Goal: Information Seeking & Learning: Learn about a topic

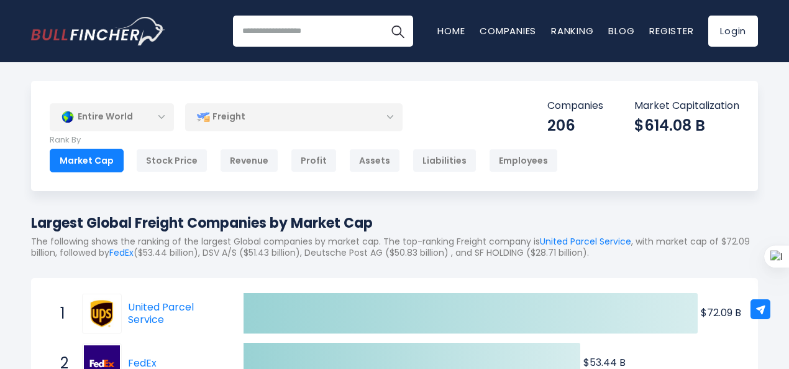
click at [278, 114] on div "Freight" at bounding box center [294, 117] width 218 height 29
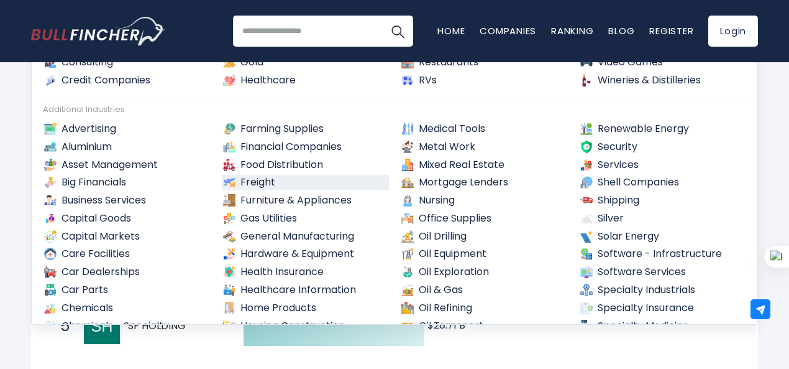
scroll to position [191, 0]
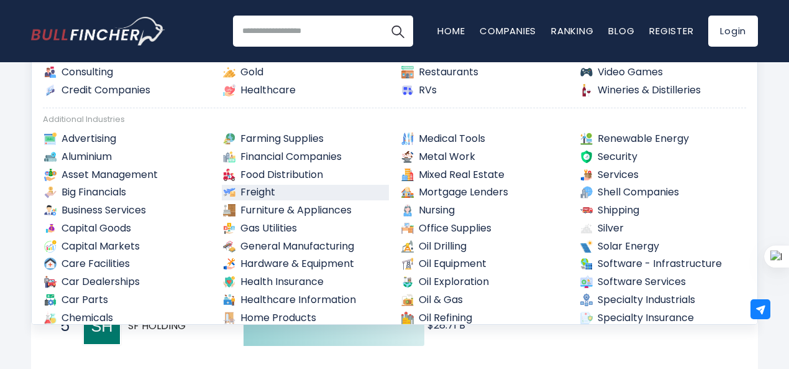
click at [269, 192] on link "Freight" at bounding box center [306, 193] width 168 height 16
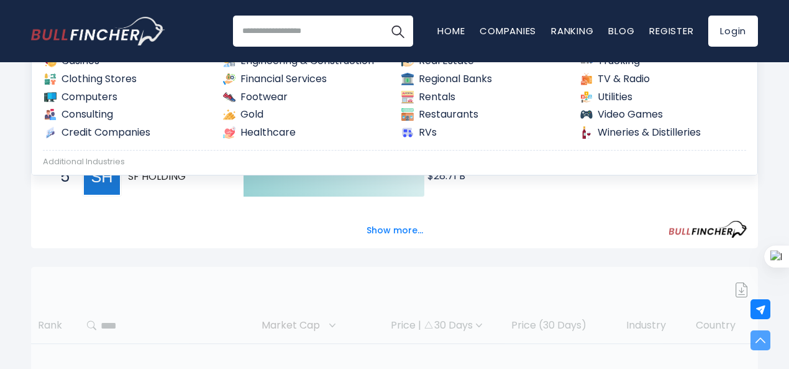
scroll to position [559, 0]
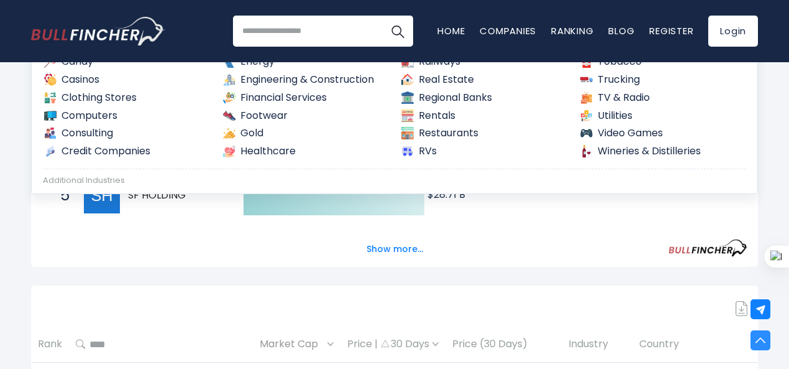
scroll to position [0, 0]
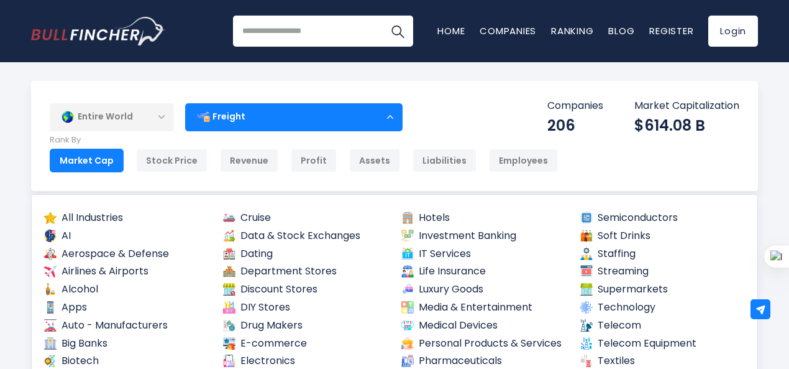
click at [76, 151] on div "Market Cap" at bounding box center [87, 161] width 74 height 24
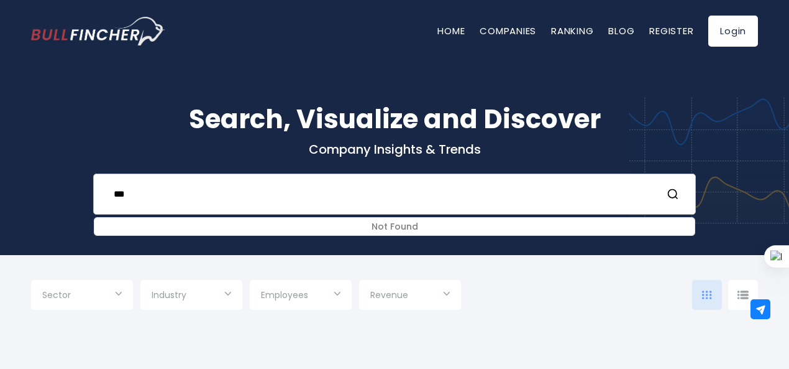
click at [195, 204] on input "***" at bounding box center [379, 193] width 546 height 23
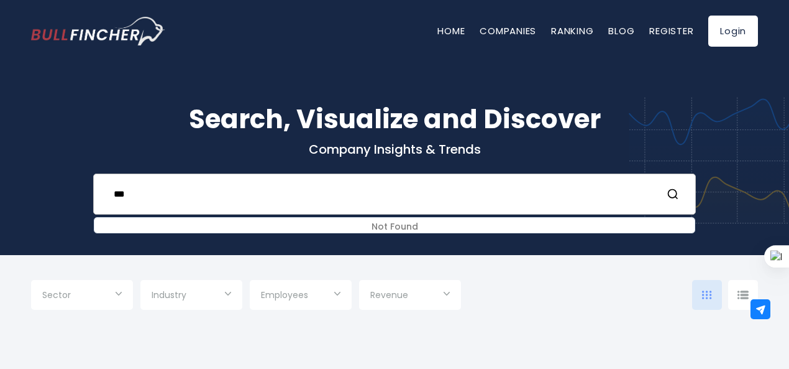
click at [195, 204] on input "***" at bounding box center [379, 193] width 546 height 23
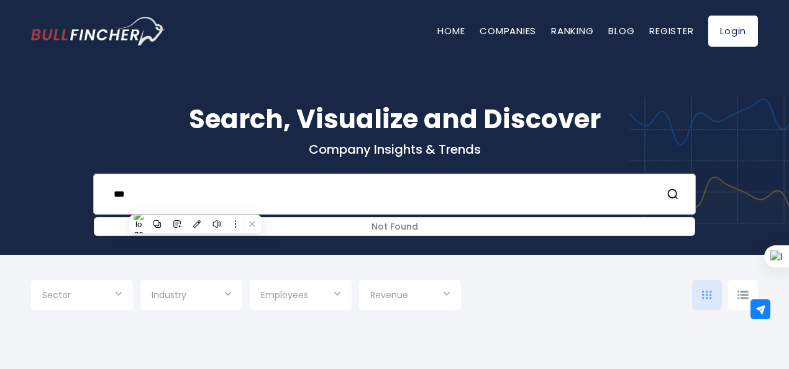
click at [237, 191] on input "***" at bounding box center [379, 193] width 546 height 23
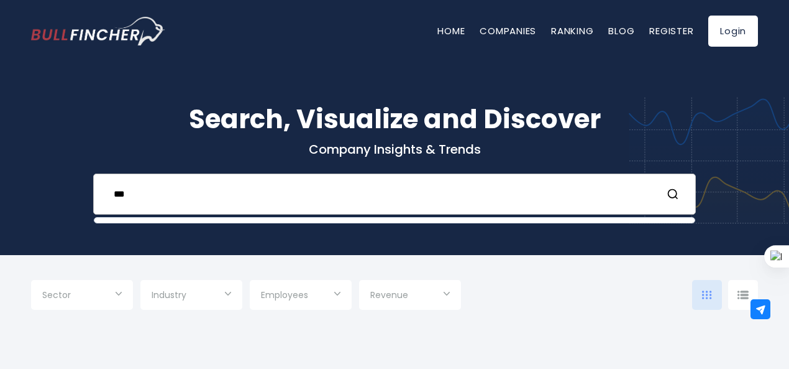
click at [237, 191] on input "***" at bounding box center [379, 193] width 546 height 23
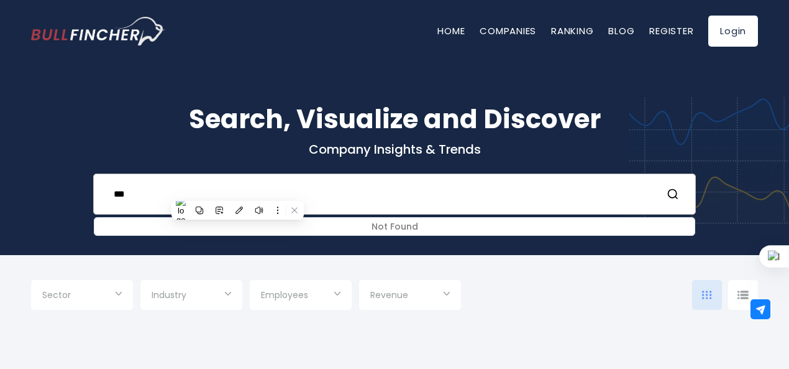
paste input "**********"
type input "*"
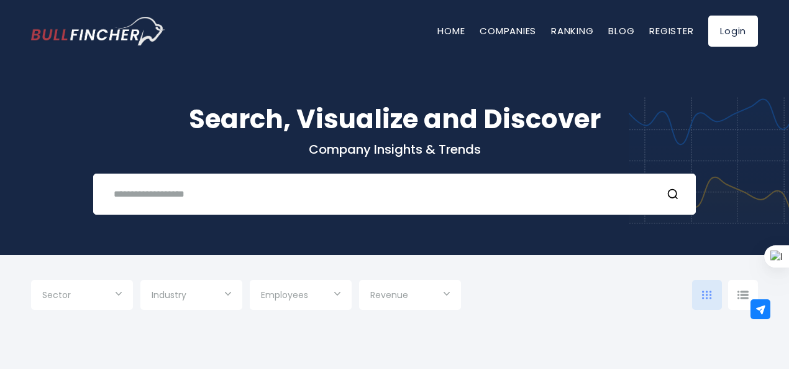
click at [193, 299] on input "Selection" at bounding box center [192, 296] width 80 height 22
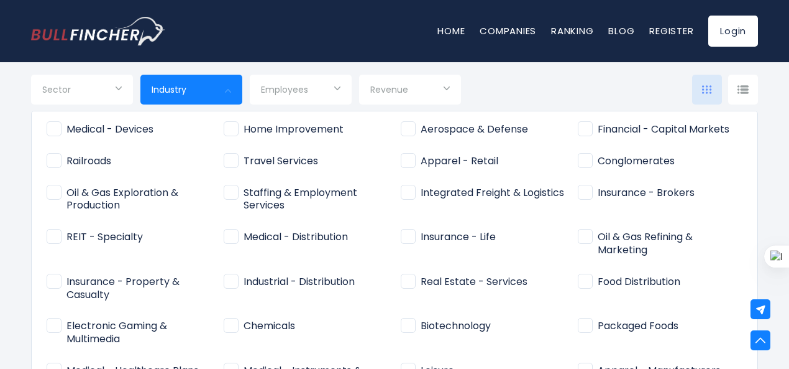
scroll to position [435, 0]
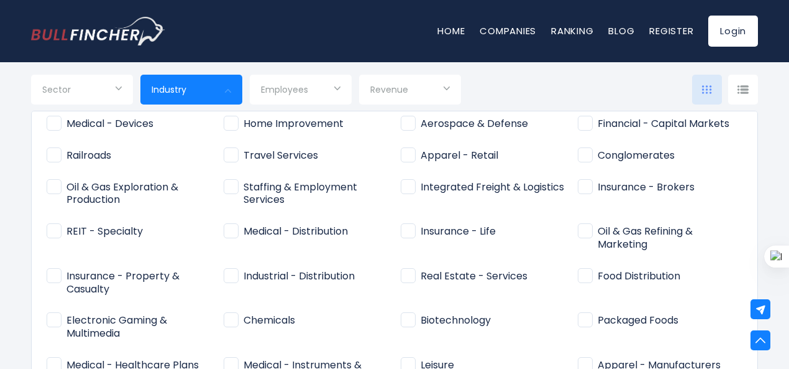
click at [406, 186] on span "Integrated Freight & Logistics" at bounding box center [482, 187] width 163 height 13
type input "**********"
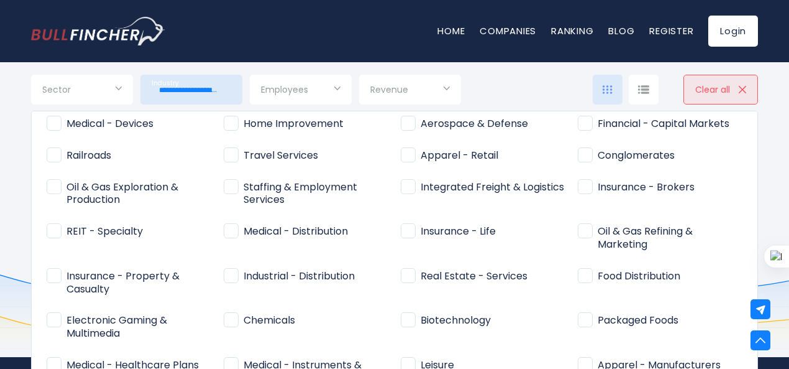
scroll to position [861, 0]
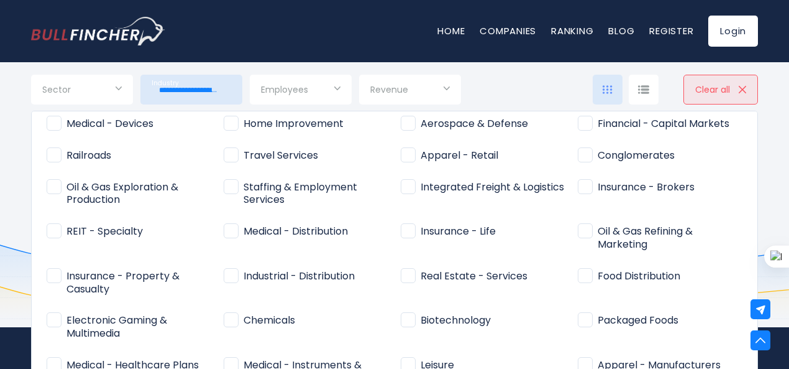
click at [5, 141] on div at bounding box center [394, 184] width 789 height 369
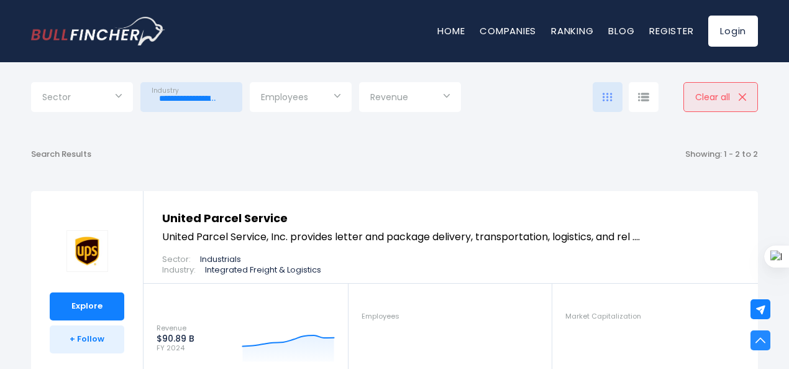
scroll to position [124, 0]
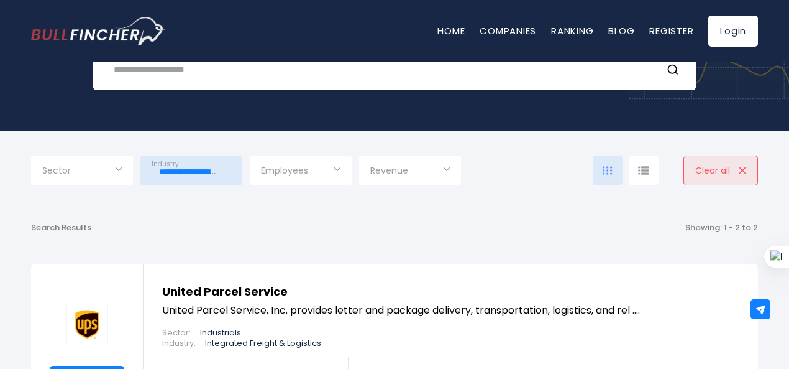
click at [651, 173] on div at bounding box center [644, 170] width 30 height 30
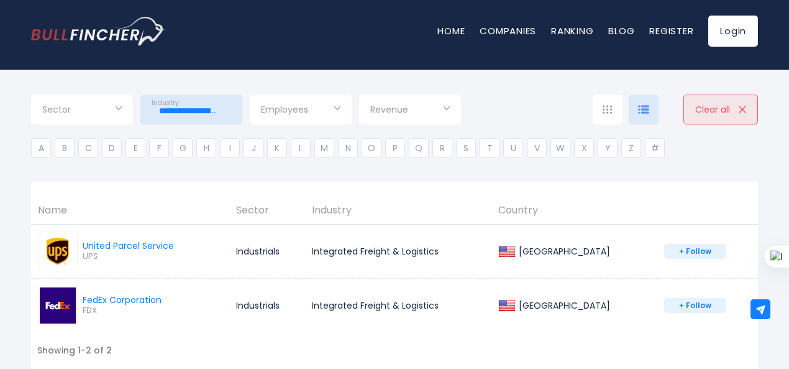
scroll to position [186, 0]
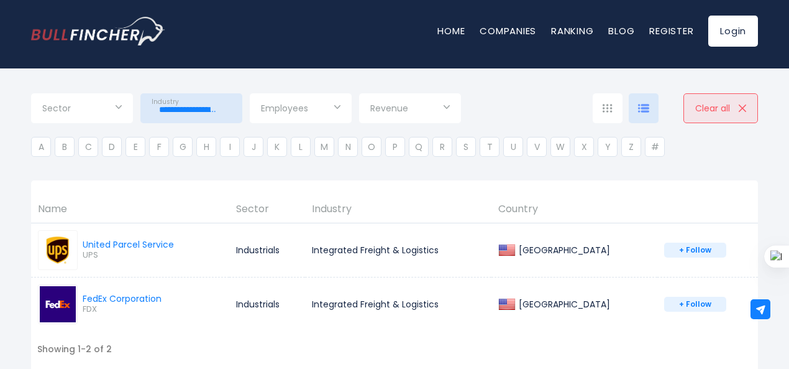
click at [607, 116] on div at bounding box center [608, 108] width 30 height 30
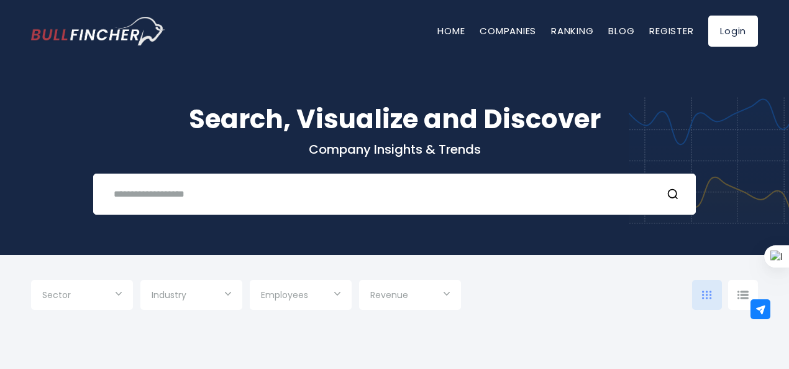
click at [198, 302] on input "Selection" at bounding box center [192, 296] width 80 height 22
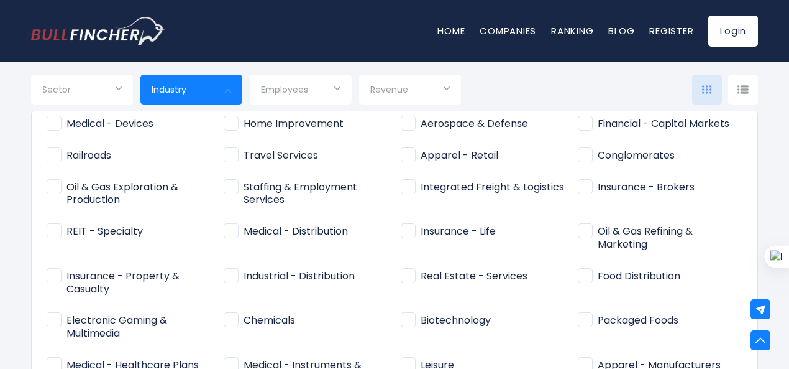
scroll to position [452, 0]
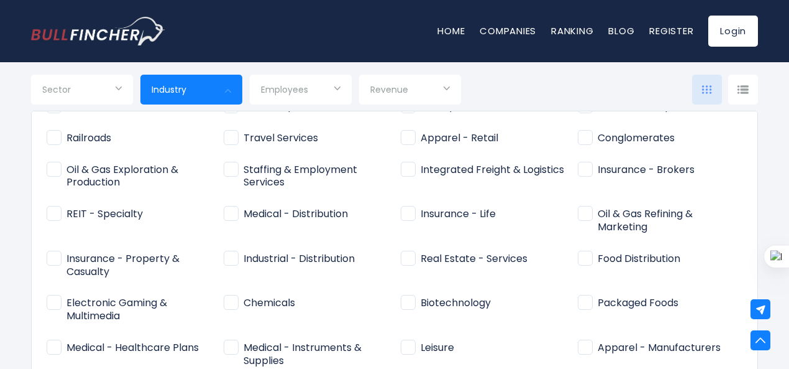
click at [474, 173] on span "Integrated Freight & Logistics" at bounding box center [482, 169] width 163 height 13
type input "**********"
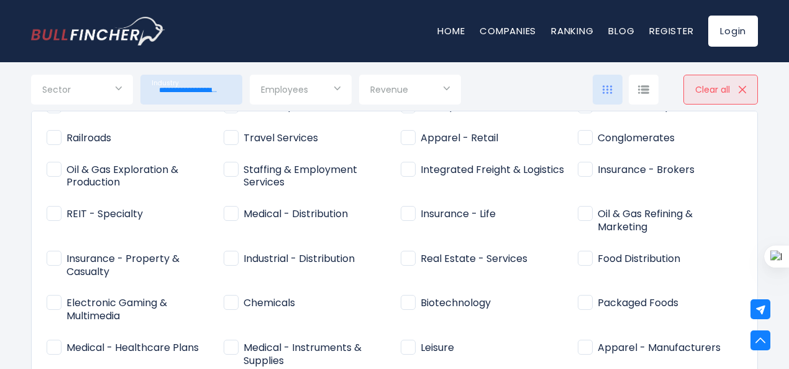
click at [549, 80] on div at bounding box center [394, 184] width 789 height 369
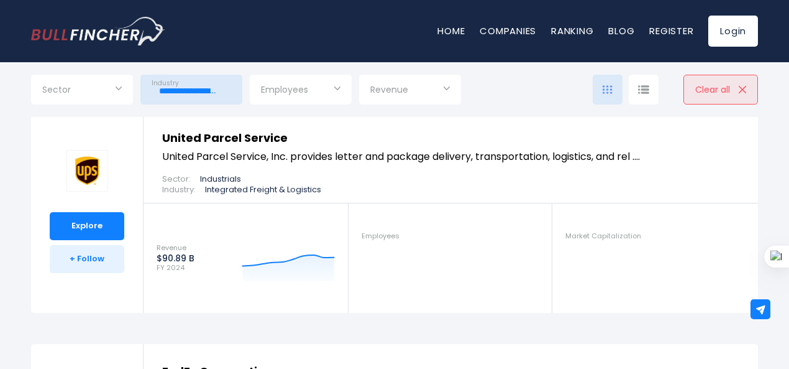
scroll to position [311, 0]
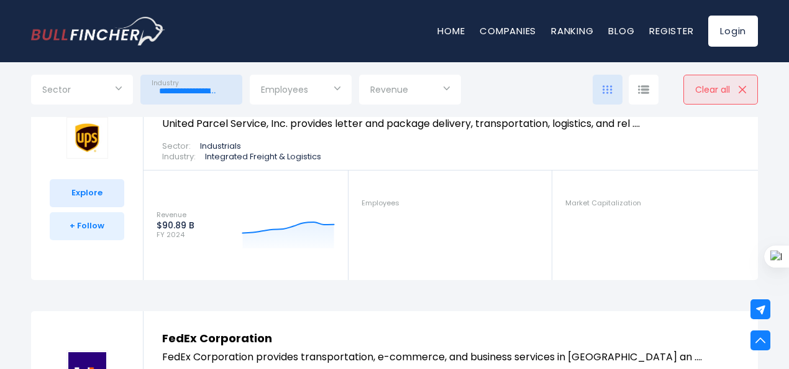
click at [102, 181] on link "Explore" at bounding box center [87, 193] width 75 height 28
click at [99, 202] on link "Explore" at bounding box center [87, 193] width 75 height 28
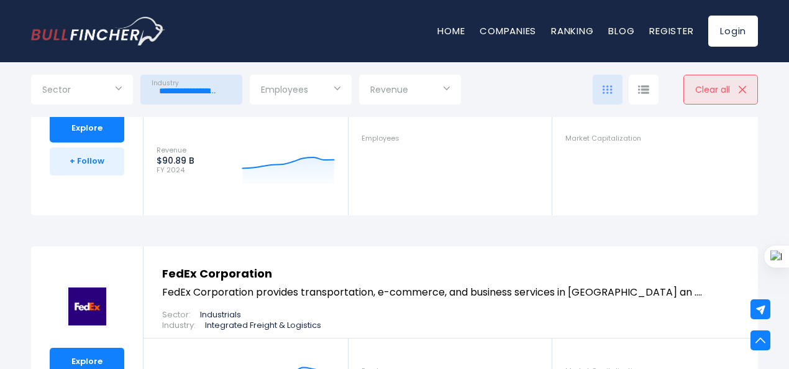
scroll to position [497, 0]
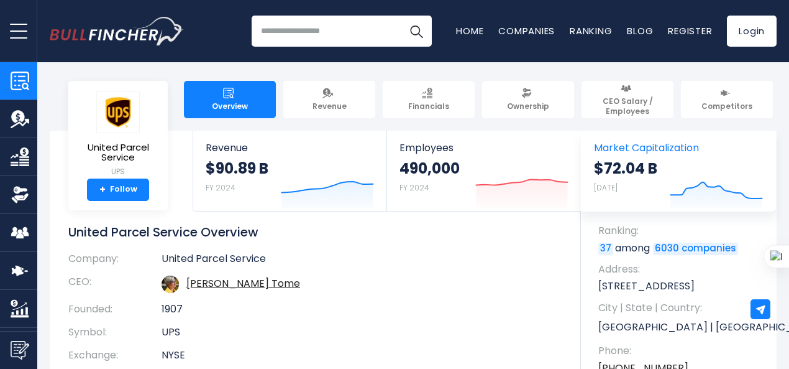
click at [628, 147] on span "Market Capitalization" at bounding box center [678, 148] width 169 height 12
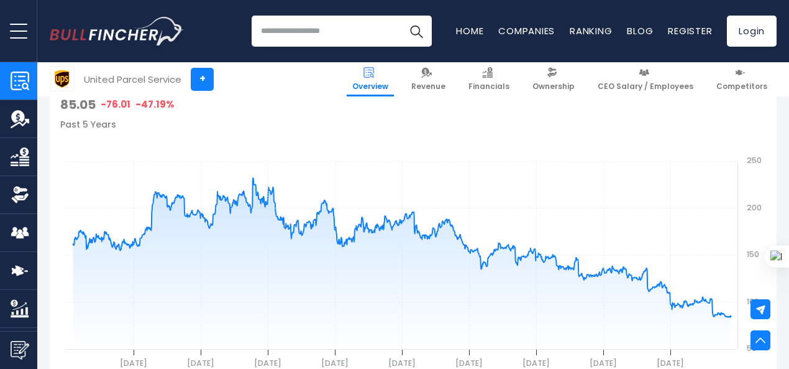
scroll to position [559, 0]
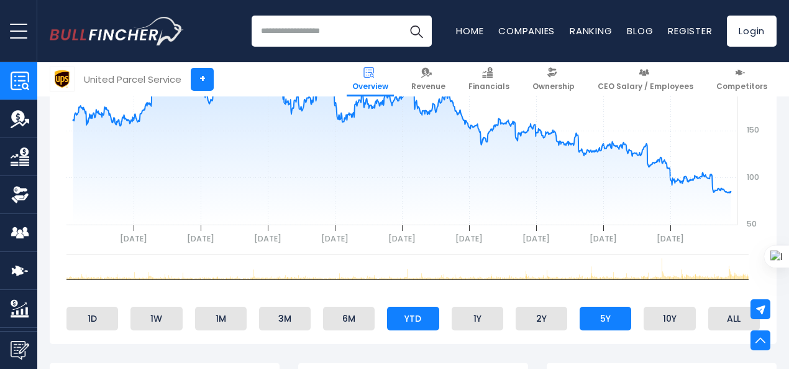
click at [395, 311] on li "YTD" at bounding box center [413, 318] width 52 height 24
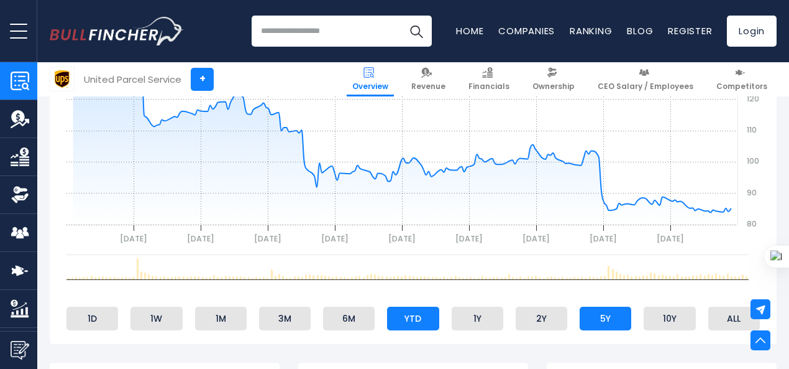
click at [588, 319] on li "5Y" at bounding box center [606, 318] width 52 height 24
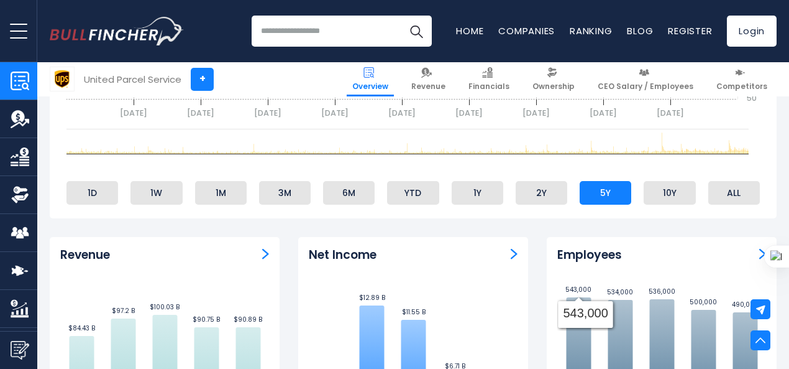
scroll to position [808, 0]
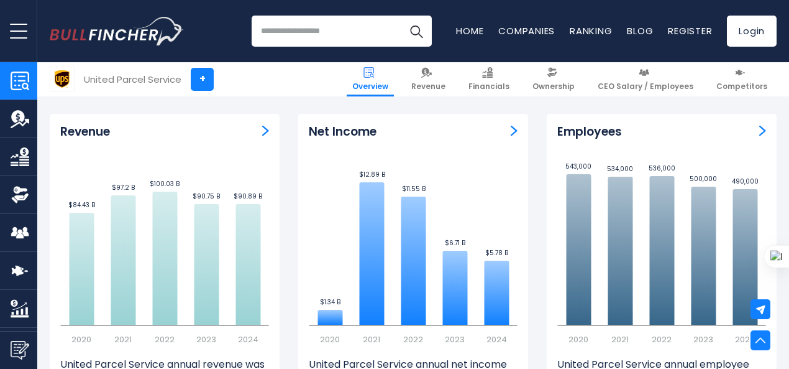
click at [292, 38] on input "search" at bounding box center [342, 31] width 180 height 31
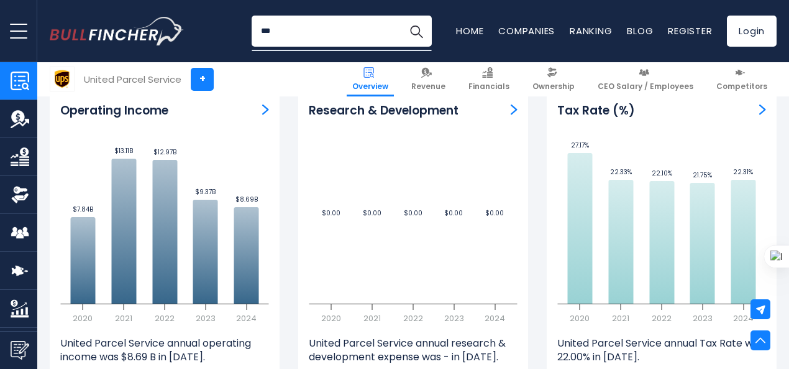
scroll to position [1740, 0]
type input "***"
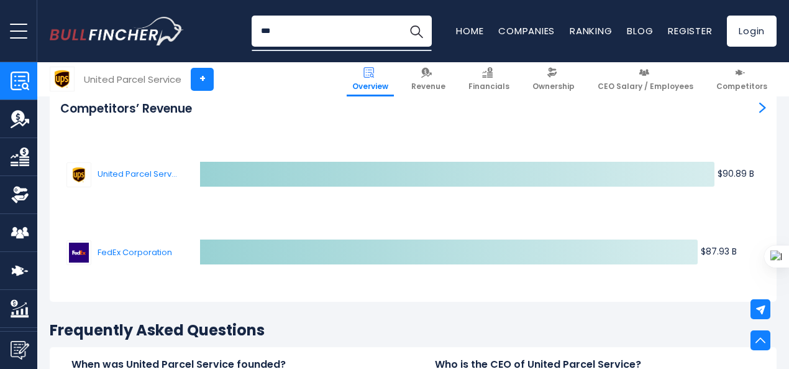
scroll to position [3604, 0]
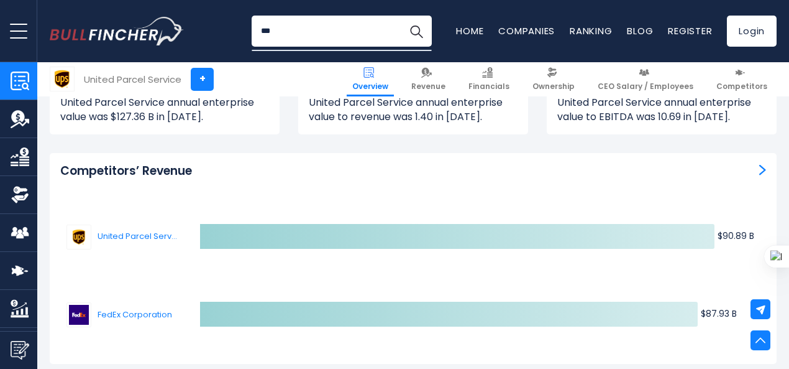
click at [759, 164] on img "Competitors’ Revenue" at bounding box center [762, 169] width 7 height 11
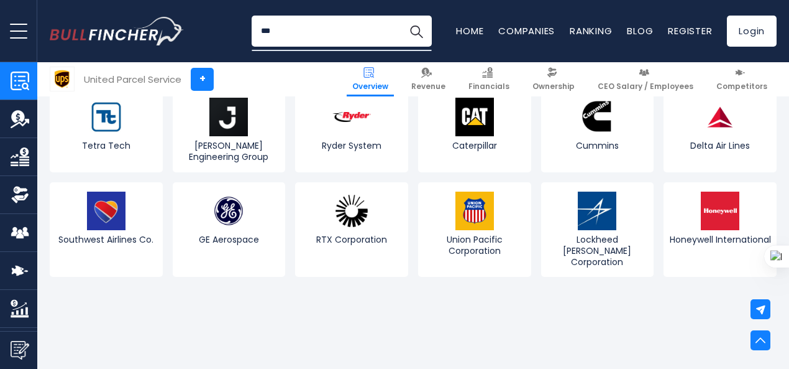
scroll to position [4412, 0]
